Goal: Task Accomplishment & Management: Use online tool/utility

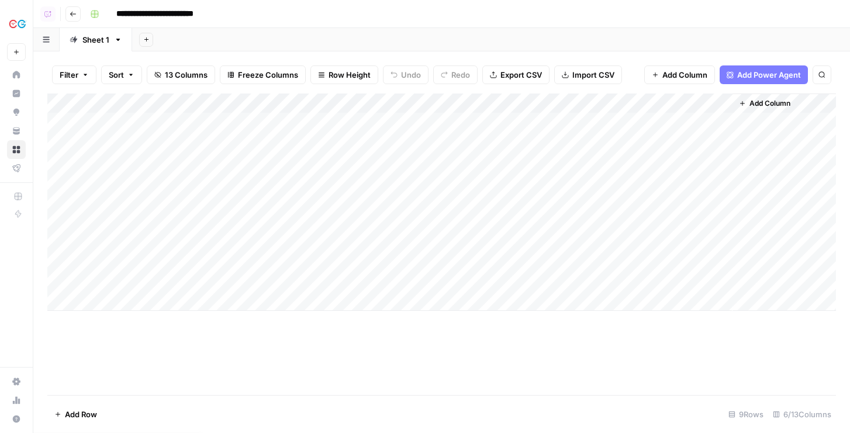
click at [19, 57] on button "New" at bounding box center [16, 52] width 19 height 18
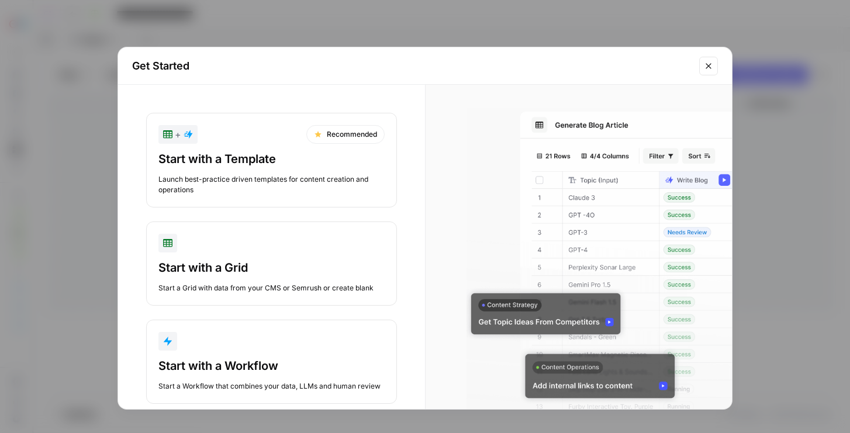
click at [219, 176] on div "Launch best-practice driven templates for content creation and operations" at bounding box center [271, 184] width 226 height 21
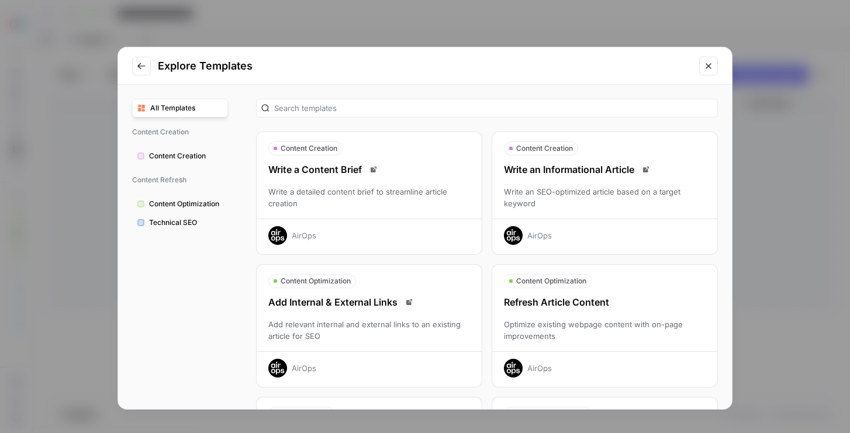
click at [522, 299] on div "Refresh Article Content" at bounding box center [604, 302] width 225 height 14
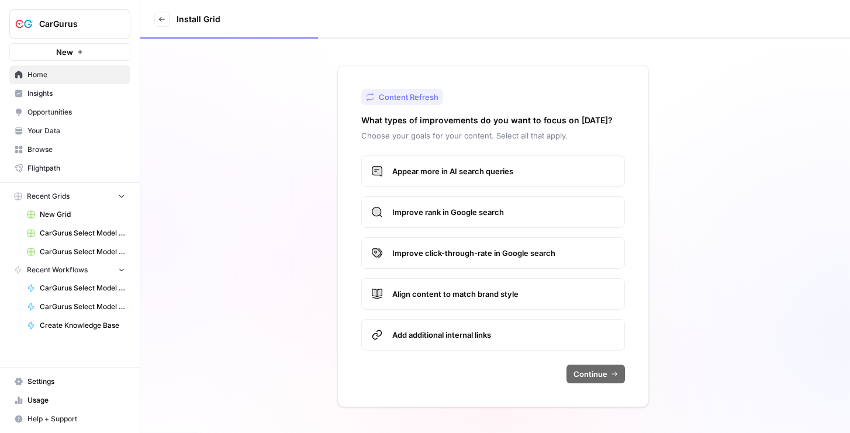
click at [514, 215] on span "Improve rank in Google search" at bounding box center [503, 212] width 223 height 12
click at [508, 168] on span "Appear more in AI search queries" at bounding box center [503, 171] width 223 height 12
click at [501, 247] on span "Improve click-through-rate in Google search" at bounding box center [503, 253] width 223 height 12
click at [503, 308] on label "Align content to match brand style" at bounding box center [493, 294] width 264 height 32
click at [521, 357] on div "Content Refresh What types of improvements do you want to focus on [DATE]? Choo…" at bounding box center [493, 236] width 312 height 342
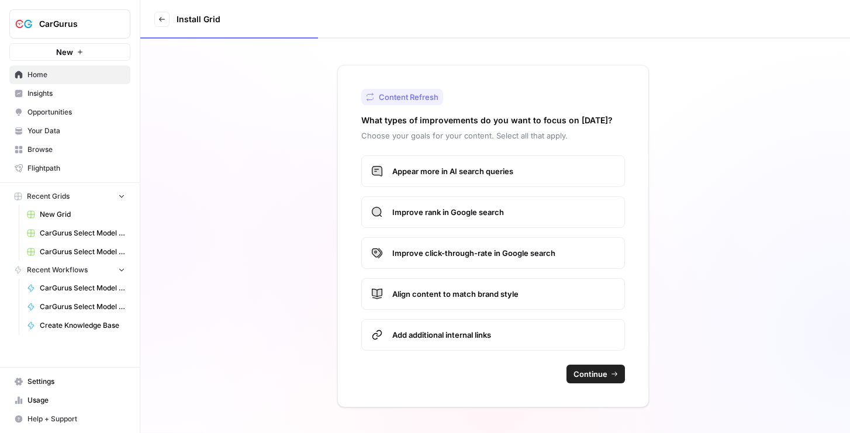
click at [578, 363] on div "Content Refresh What types of improvements do you want to focus on [DATE]? Choo…" at bounding box center [493, 236] width 312 height 342
click at [580, 371] on span "Continue" at bounding box center [590, 374] width 34 height 12
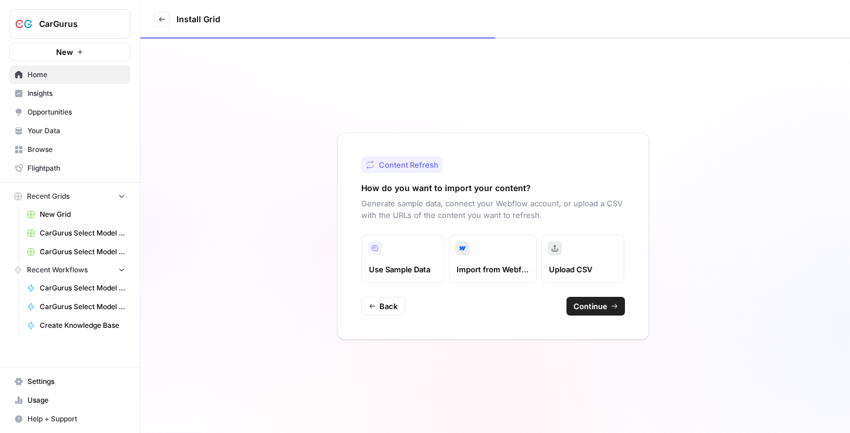
click at [597, 309] on span "Continue" at bounding box center [590, 306] width 34 height 12
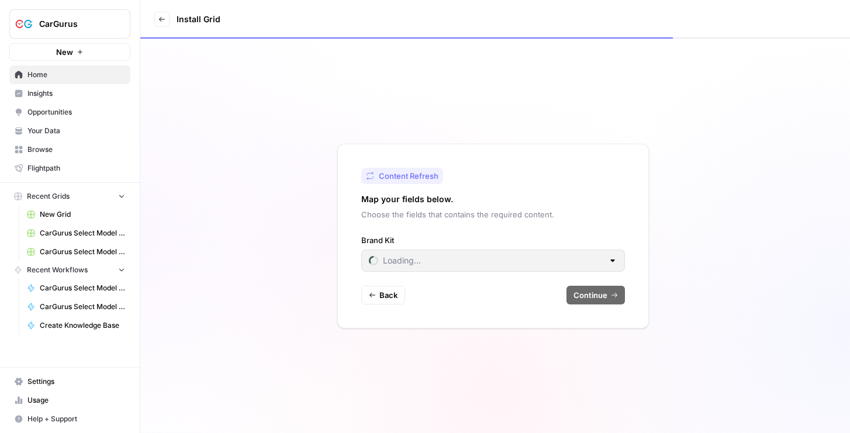
type input "CarGurus"
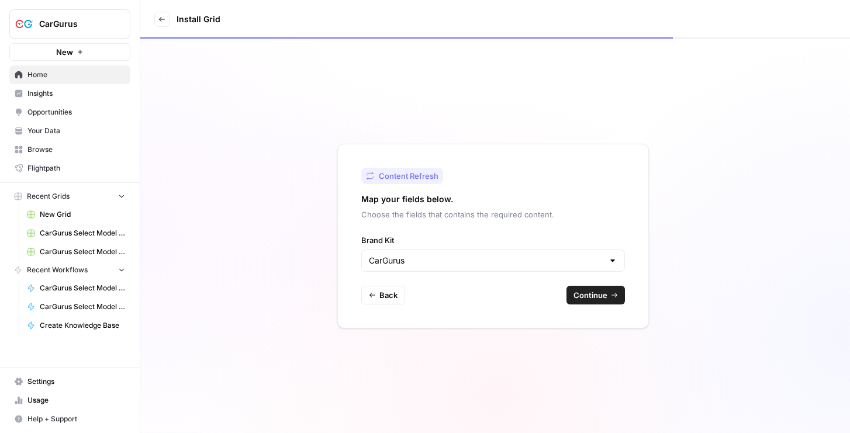
click at [591, 288] on button "Continue" at bounding box center [595, 295] width 58 height 19
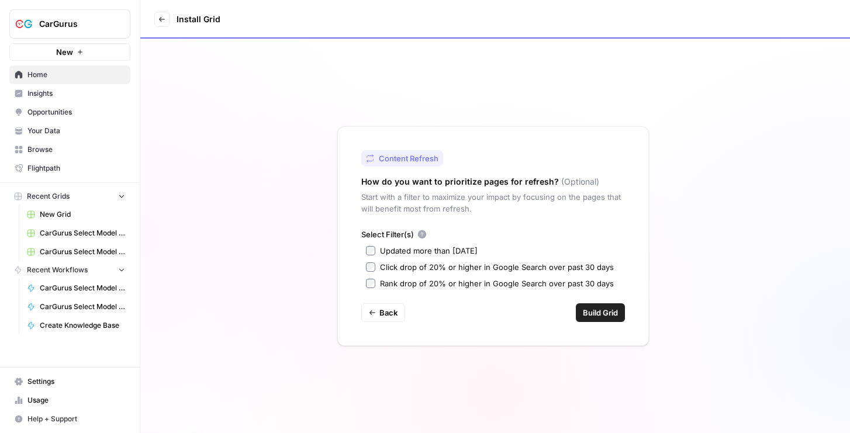
click at [431, 250] on div "Updated more than [DATE]" at bounding box center [429, 251] width 98 height 12
click at [429, 259] on div "Select Filter(s) Updated more than [DATE] Click drop of 20% or higher in Google…" at bounding box center [493, 259] width 264 height 61
click at [532, 272] on div "Click drop of 20% or higher in Google Search over past 30 days" at bounding box center [497, 267] width 234 height 12
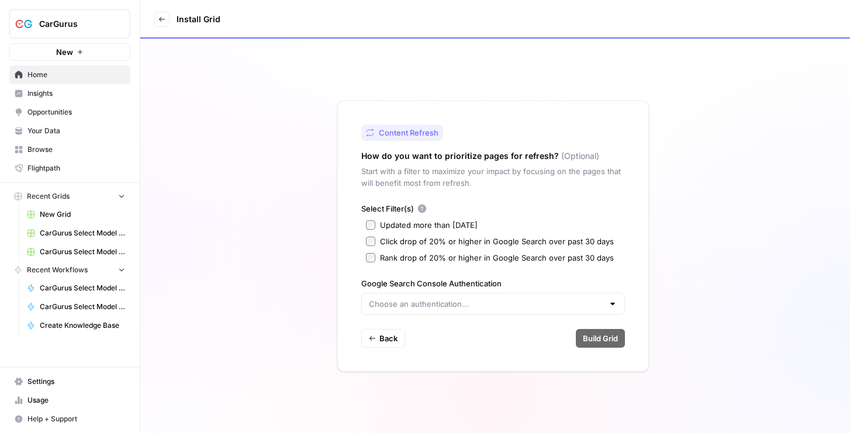
click at [550, 310] on div at bounding box center [493, 304] width 264 height 22
click at [535, 260] on div "Rank drop of 20% or higher in Google Search over past 30 days" at bounding box center [497, 258] width 234 height 12
click at [413, 248] on div "Select Filter(s) Updated more than [DATE] Click drop of 20% or higher in Google…" at bounding box center [493, 233] width 264 height 61
click at [416, 236] on div "Click drop of 20% or higher in Google Search over past 30 days" at bounding box center [497, 242] width 234 height 12
click at [416, 261] on div "Rank drop of 20% or higher in Google Search over past 30 days" at bounding box center [497, 258] width 234 height 12
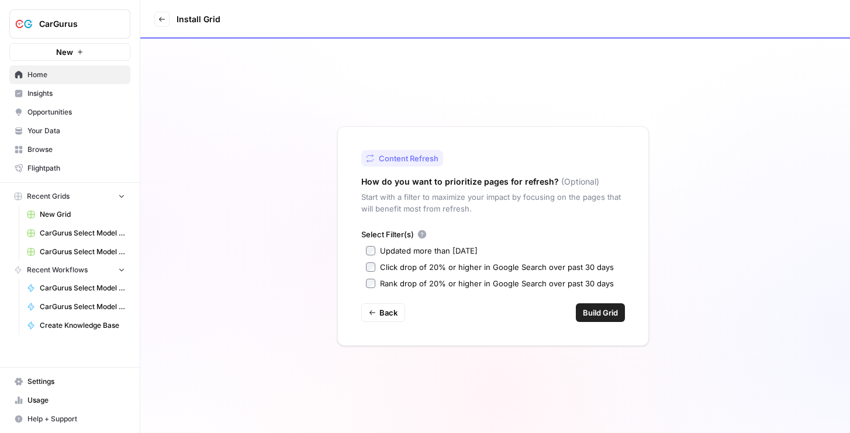
click at [596, 320] on button "Build Grid" at bounding box center [600, 312] width 49 height 19
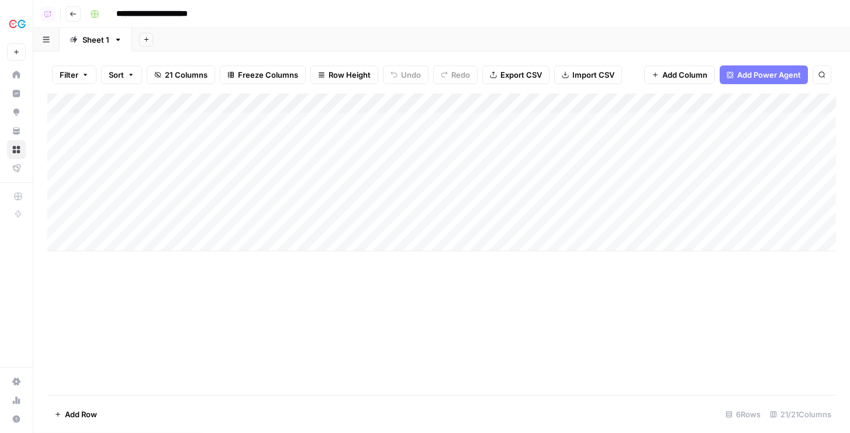
click at [753, 120] on div "Add Column" at bounding box center [441, 173] width 788 height 158
click at [791, 119] on div "Add Column" at bounding box center [441, 173] width 788 height 158
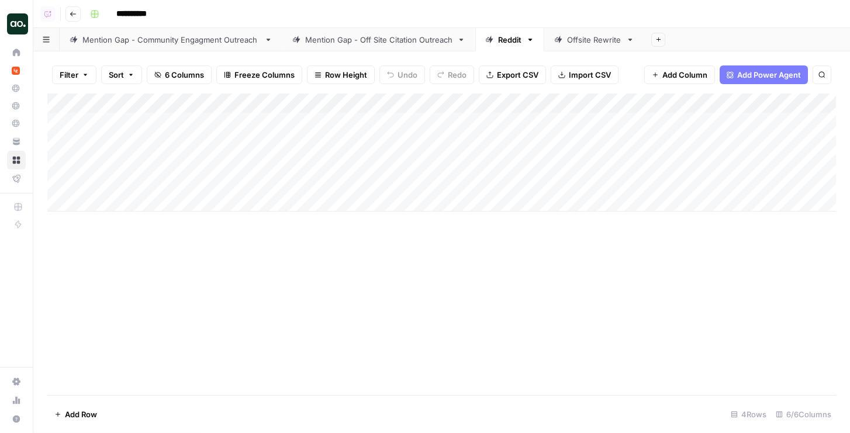
click at [354, 41] on div "Mention Gap - Off Site Citation Outreach" at bounding box center [378, 40] width 147 height 12
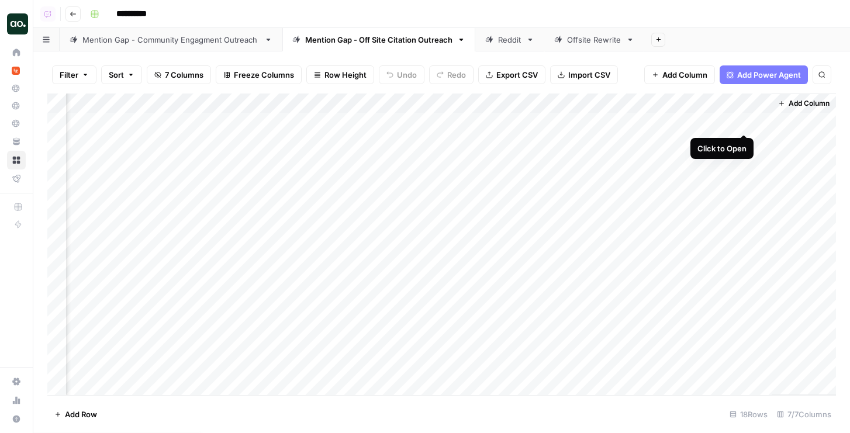
click at [746, 121] on div "Add Column" at bounding box center [441, 245] width 788 height 302
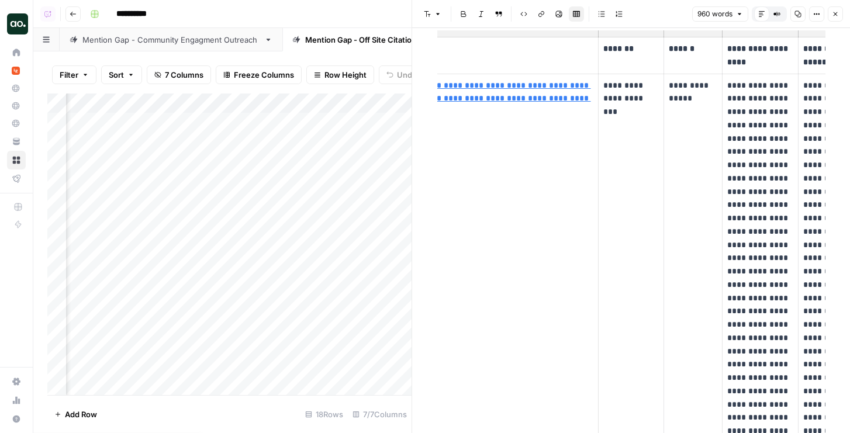
scroll to position [0, 92]
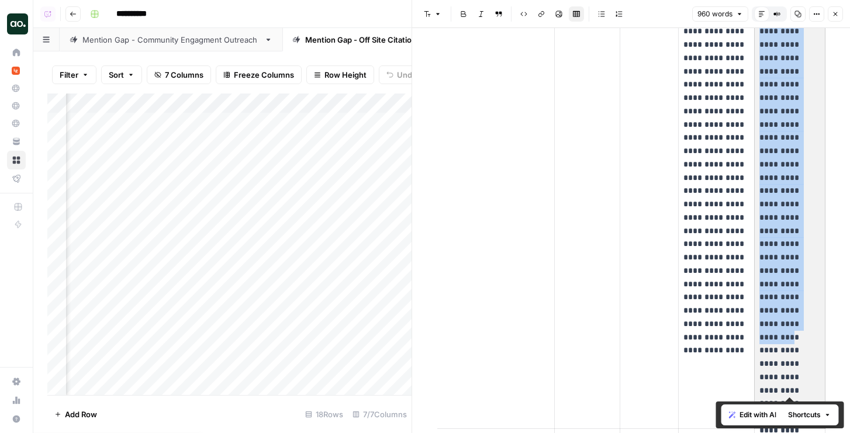
drag, startPoint x: 770, startPoint y: 89, endPoint x: 783, endPoint y: 247, distance: 158.9
click at [783, 247] on p "**********" at bounding box center [789, 124] width 61 height 545
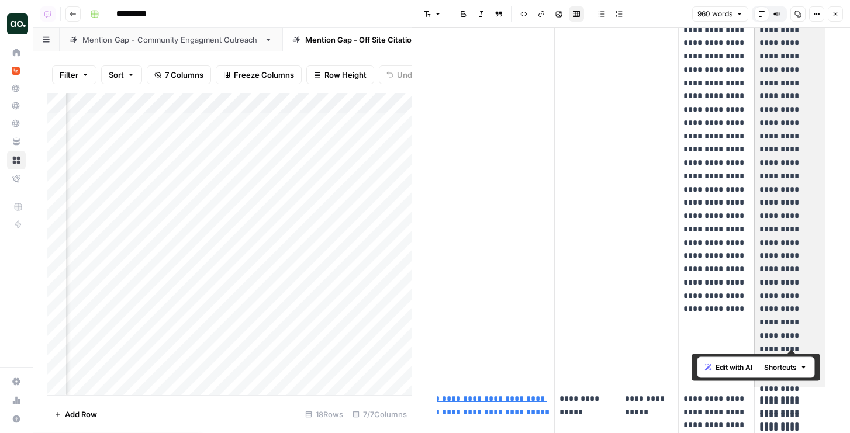
scroll to position [382, 0]
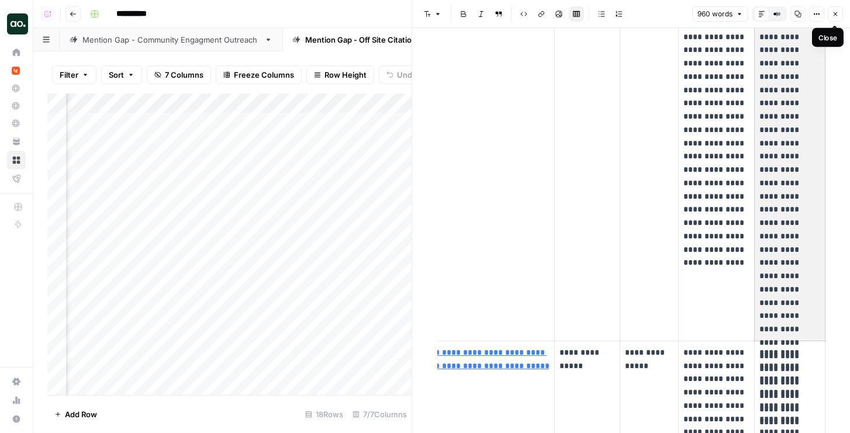
click at [836, 15] on icon "button" at bounding box center [835, 14] width 7 height 7
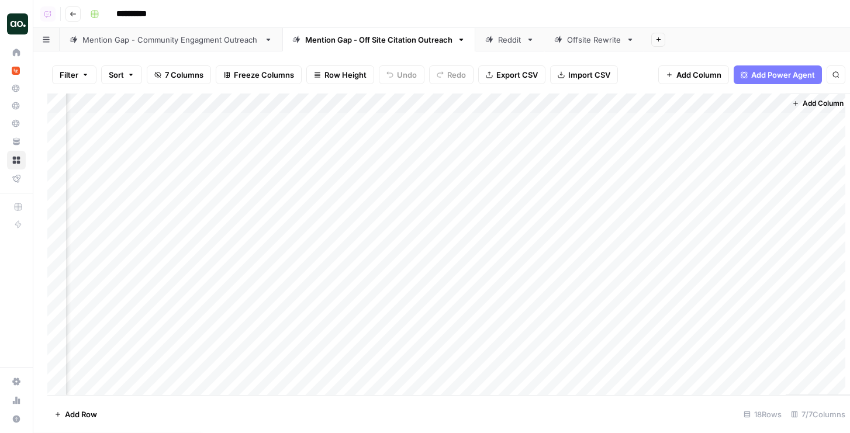
scroll to position [0, 216]
click at [772, 259] on div "Add Column" at bounding box center [441, 245] width 788 height 302
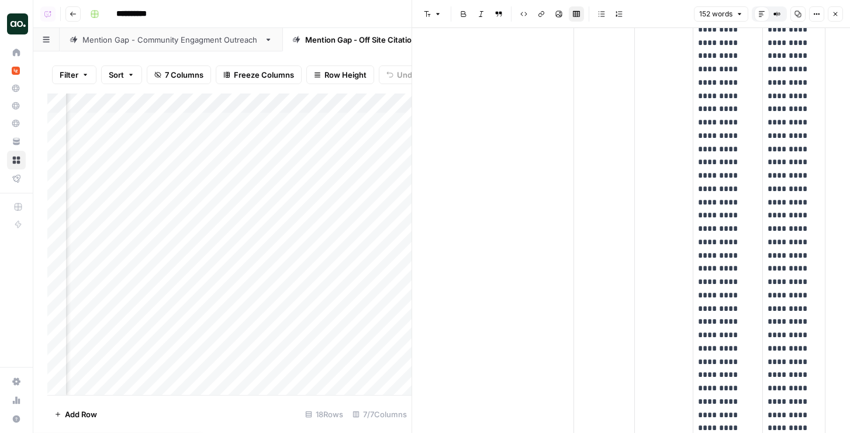
scroll to position [217, 0]
click at [834, 16] on icon "button" at bounding box center [835, 14] width 7 height 7
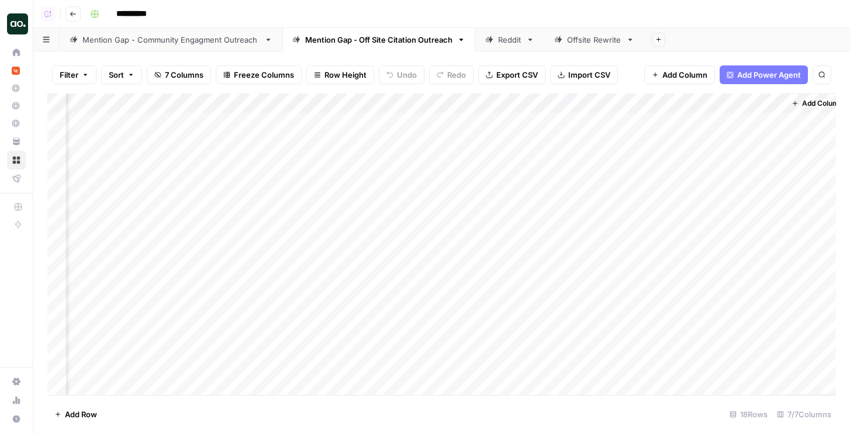
click at [497, 44] on div "Reddit" at bounding box center [503, 40] width 36 height 12
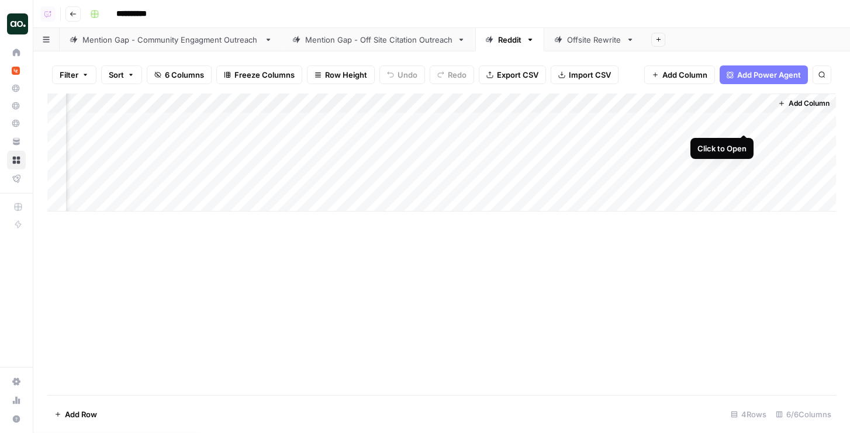
click at [744, 124] on div "Add Column" at bounding box center [441, 153] width 788 height 118
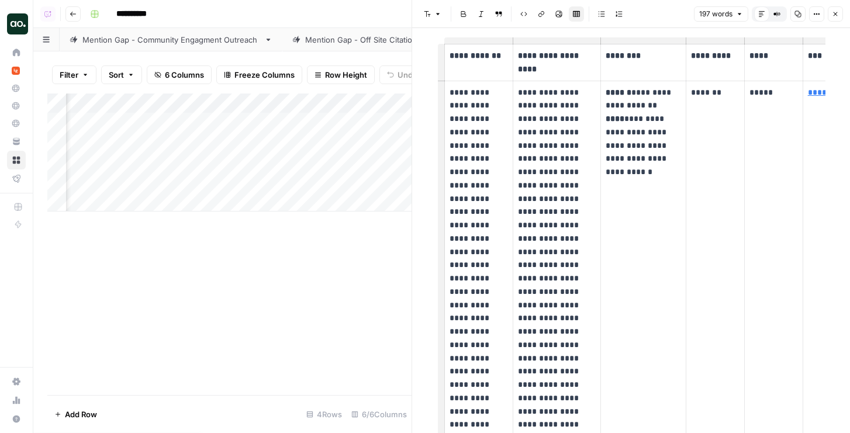
scroll to position [27, 0]
